Goal: Check status: Verify the current state of an ongoing process or item

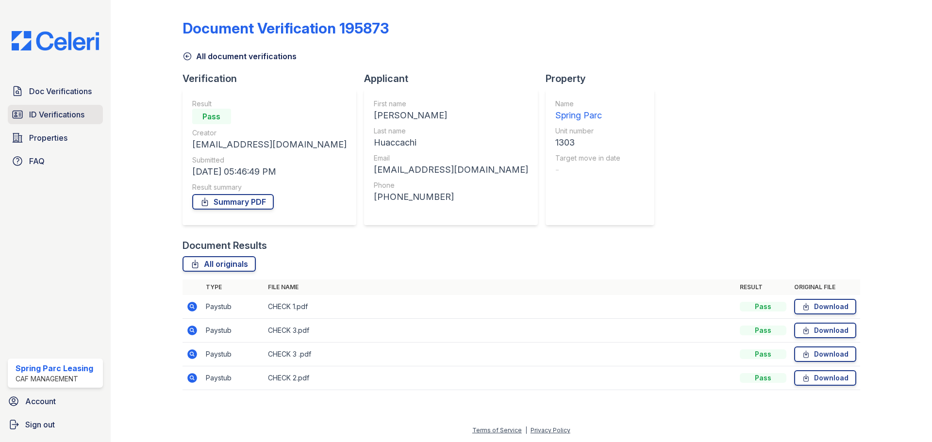
click at [69, 120] on span "ID Verifications" at bounding box center [56, 115] width 55 height 12
click at [70, 100] on link "Doc Verifications" at bounding box center [55, 91] width 95 height 19
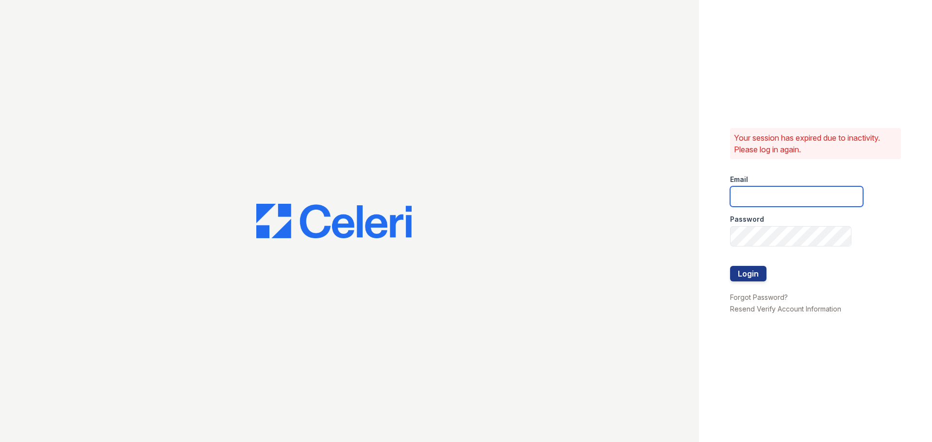
type input "[EMAIL_ADDRESS][DOMAIN_NAME]"
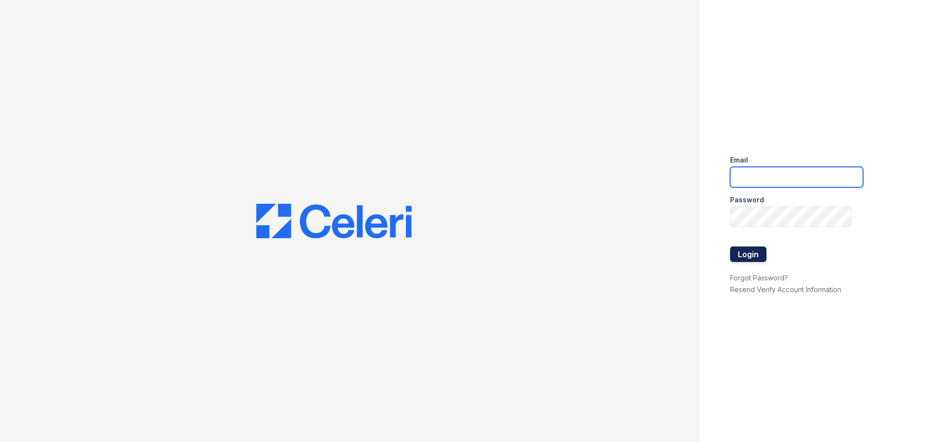
type input "[EMAIL_ADDRESS][DOMAIN_NAME]"
click at [760, 259] on button "Login" at bounding box center [748, 255] width 36 height 16
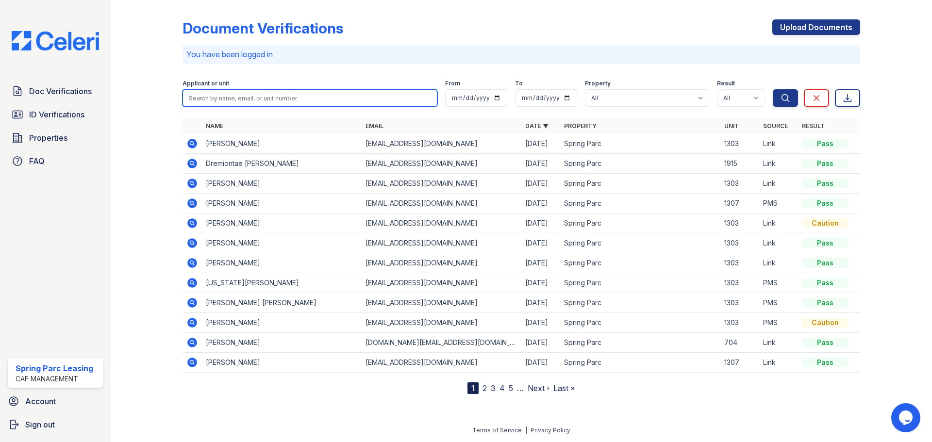
click at [249, 93] on input "search" at bounding box center [310, 97] width 255 height 17
type input "Nerlimar"
click at [773, 89] on button "Search" at bounding box center [785, 97] width 25 height 17
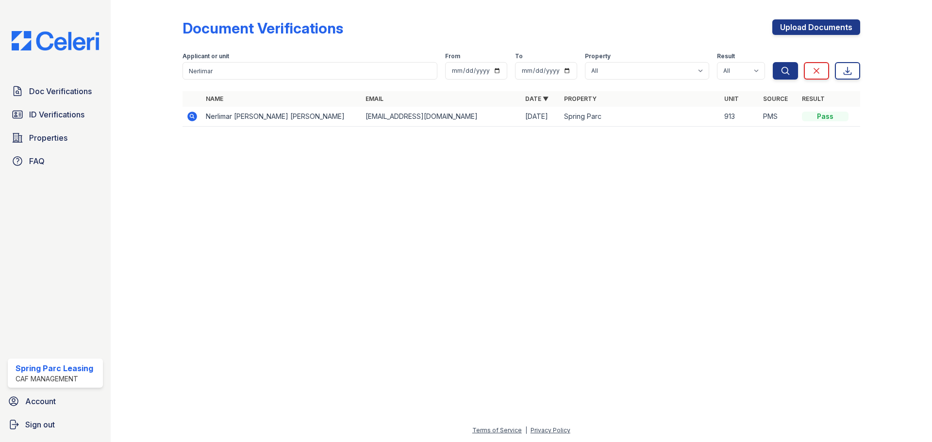
click at [194, 117] on icon at bounding box center [192, 117] width 10 height 10
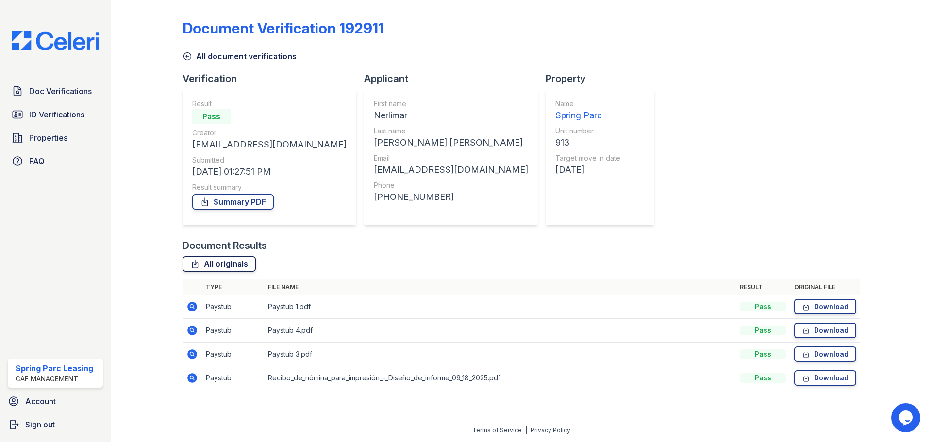
click at [219, 267] on link "All originals" at bounding box center [219, 264] width 73 height 16
click at [240, 198] on link "Summary PDF" at bounding box center [233, 202] width 82 height 16
click at [58, 122] on link "ID Verifications" at bounding box center [55, 114] width 95 height 19
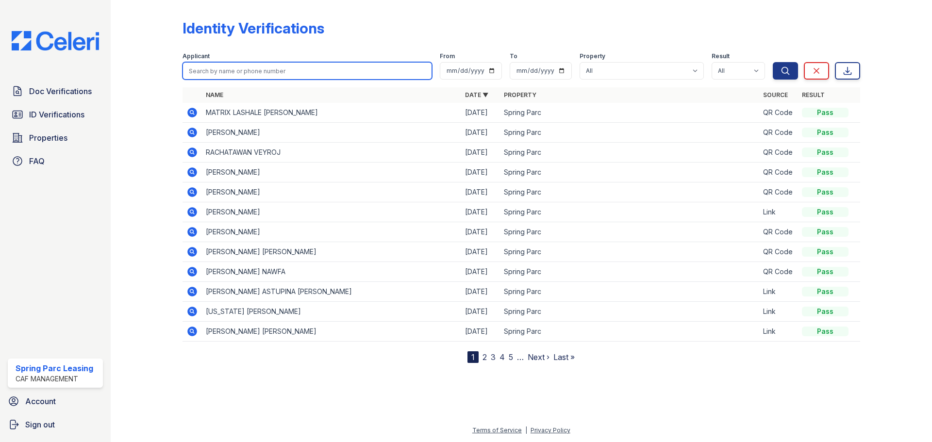
click at [264, 69] on input "search" at bounding box center [308, 70] width 250 height 17
type input "nERLIMAR"
click at [773, 62] on button "Search" at bounding box center [785, 70] width 25 height 17
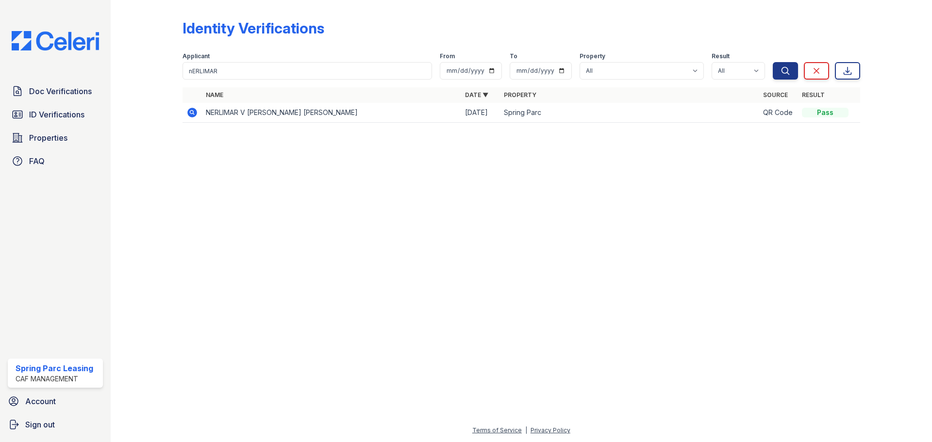
click at [190, 113] on icon at bounding box center [192, 113] width 12 height 12
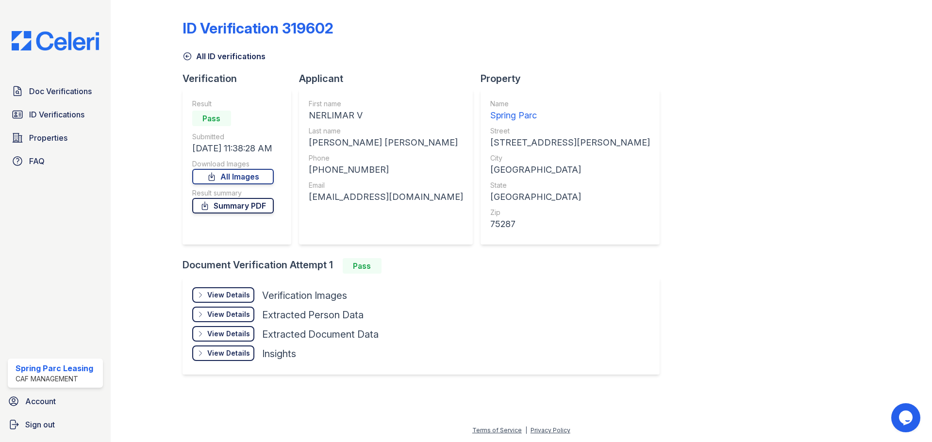
click at [249, 210] on link "Summary PDF" at bounding box center [233, 206] width 82 height 16
click at [240, 294] on div "View Details" at bounding box center [228, 295] width 43 height 10
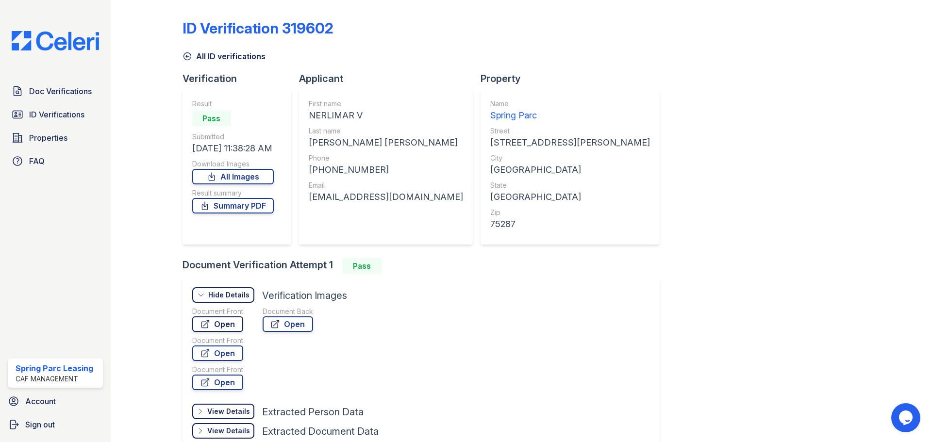
click at [231, 326] on link "Open" at bounding box center [217, 325] width 51 height 16
click at [260, 207] on link "Summary PDF" at bounding box center [233, 206] width 82 height 16
